Goal: Transaction & Acquisition: Purchase product/service

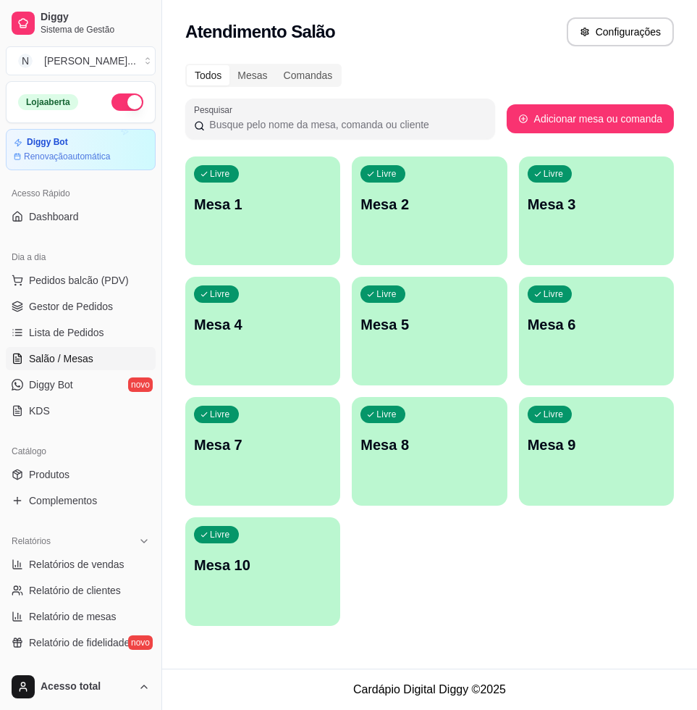
click at [495, 46] on div "Atendimento Salão Configurações" at bounding box center [429, 27] width 535 height 55
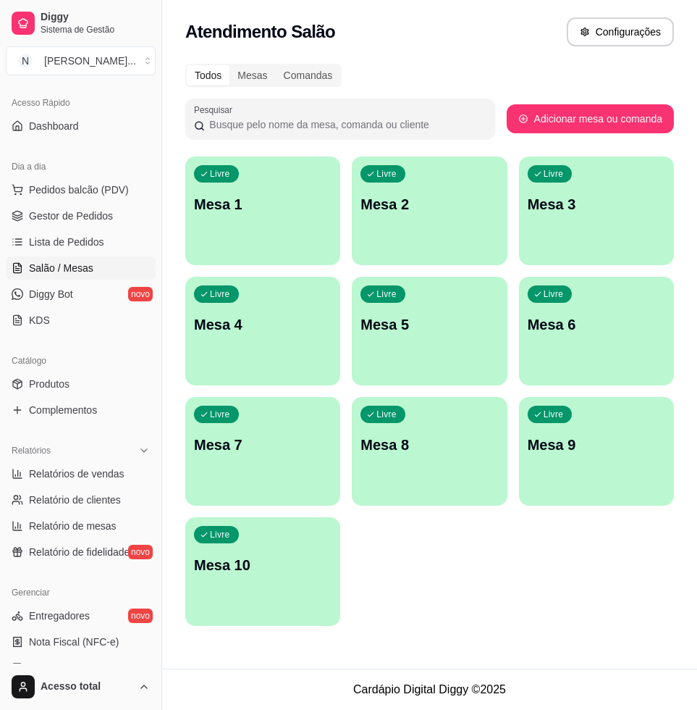
click at [425, 74] on div "Todos Mesas Comandas" at bounding box center [429, 75] width 489 height 23
click at [424, 75] on div "Todos Mesas Comandas" at bounding box center [429, 75] width 489 height 23
click at [72, 183] on span "Pedidos balcão (PDV)" at bounding box center [79, 190] width 100 height 14
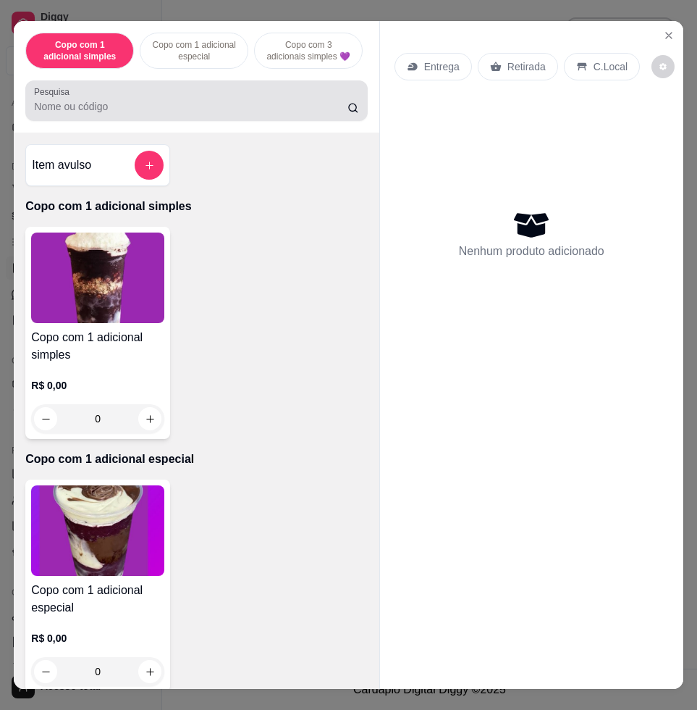
click at [158, 104] on div at bounding box center [196, 100] width 324 height 29
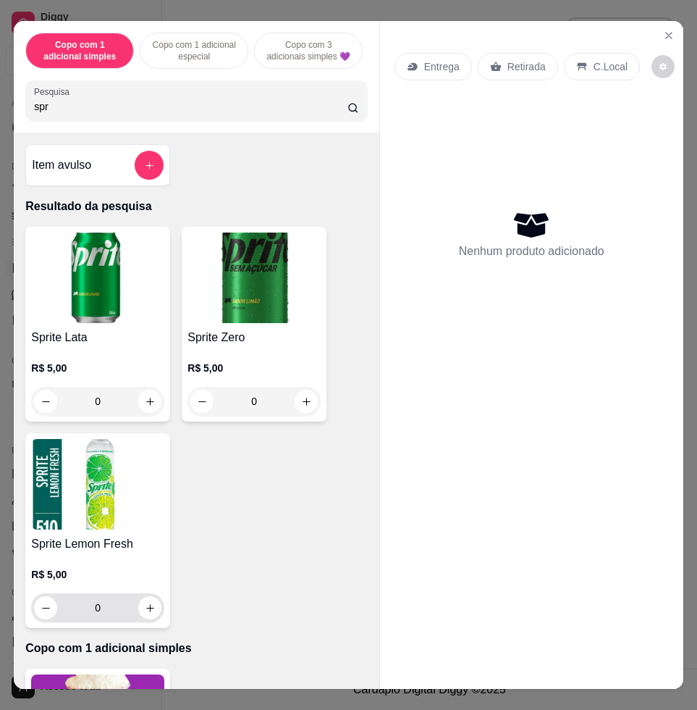
type input "spr"
click at [145, 613] on icon "increase-product-quantity" at bounding box center [150, 608] width 11 height 11
type input "1"
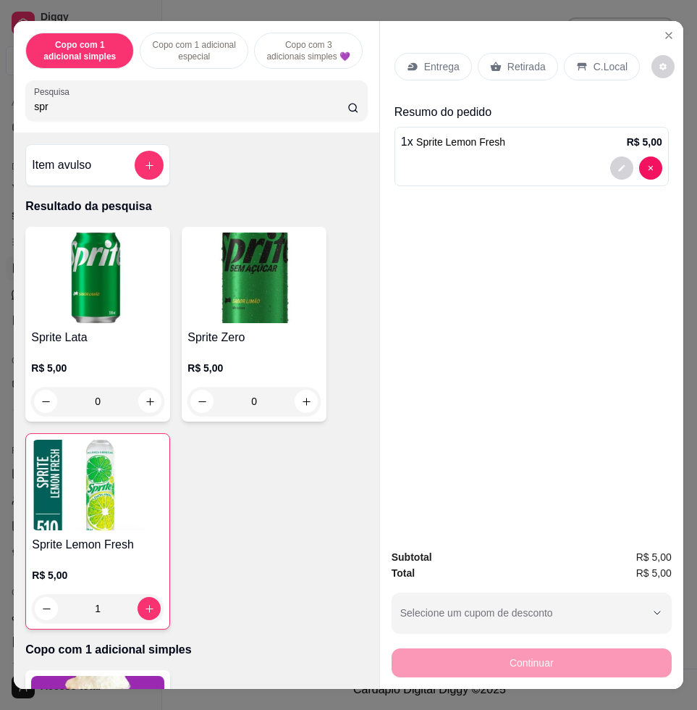
click at [603, 59] on p "C.Local" at bounding box center [611, 66] width 34 height 14
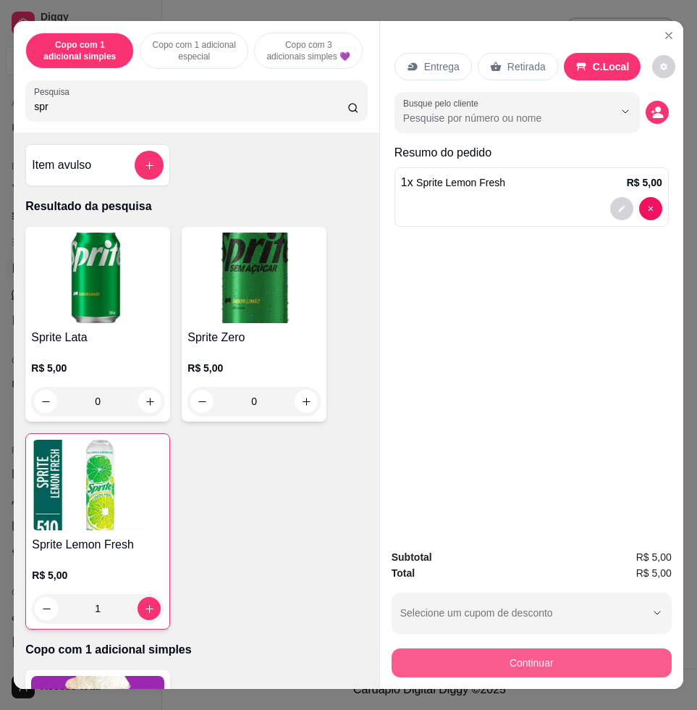
click at [579, 659] on button "Continuar" at bounding box center [532, 662] width 280 height 29
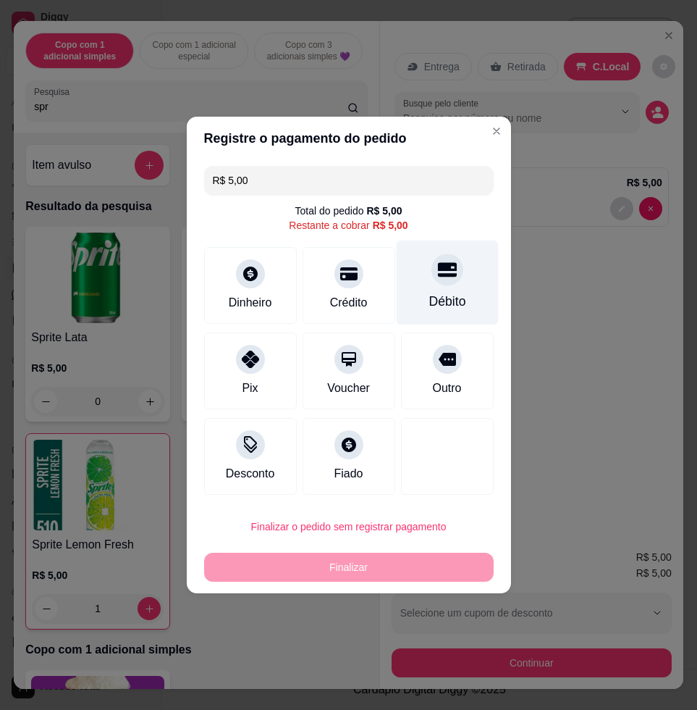
click at [431, 291] on div "Débito" at bounding box center [447, 282] width 102 height 85
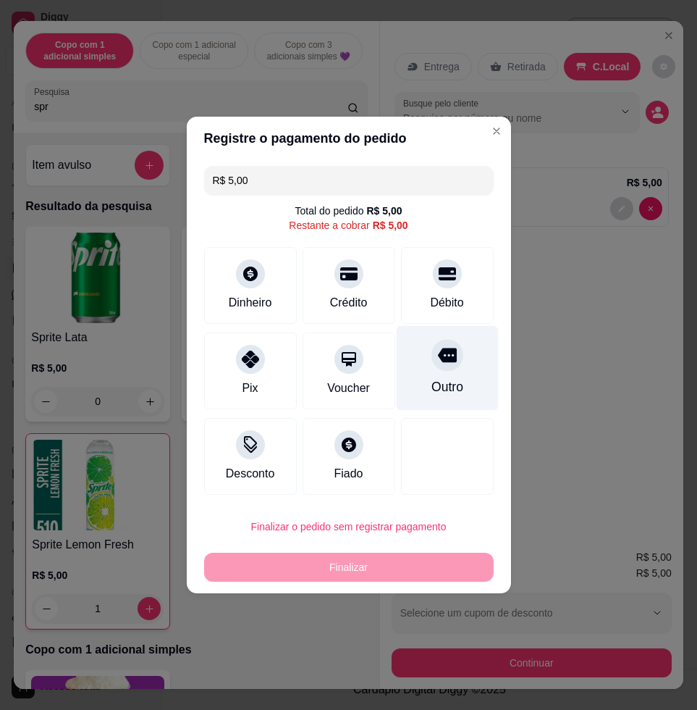
type input "R$ 0,00"
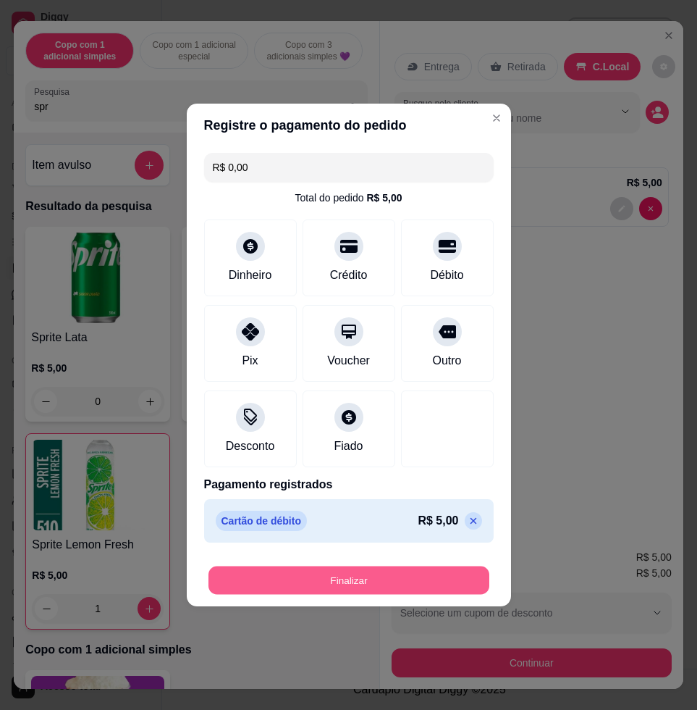
click at [442, 576] on button "Finalizar" at bounding box center [349, 580] width 281 height 28
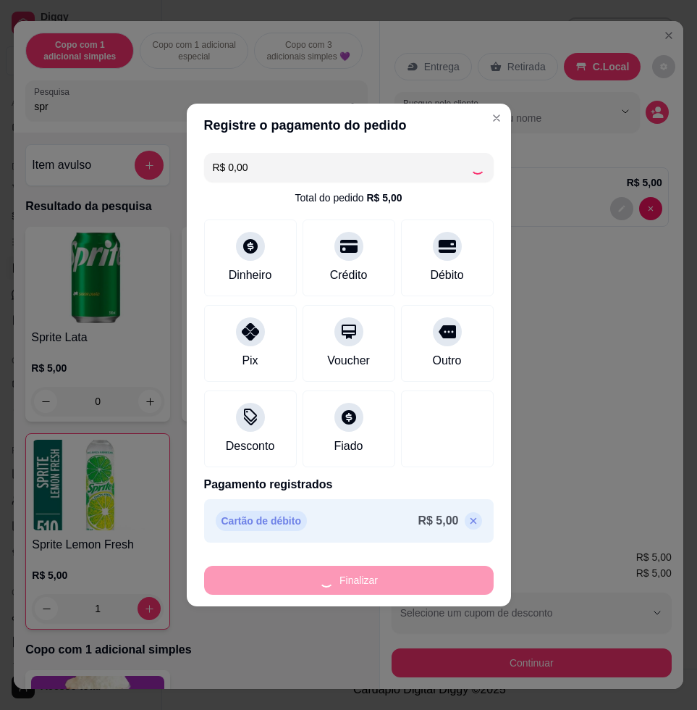
type input "0"
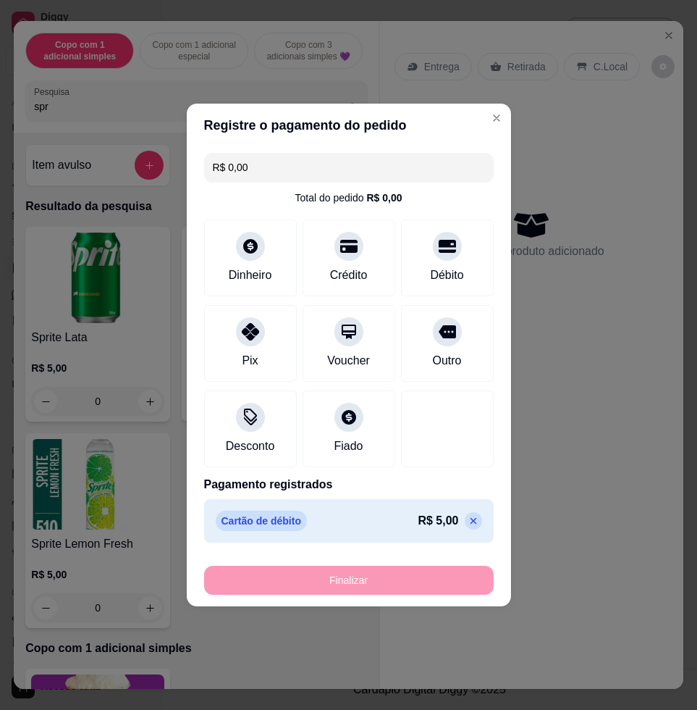
type input "-R$ 5,00"
